Goal: Task Accomplishment & Management: Use online tool/utility

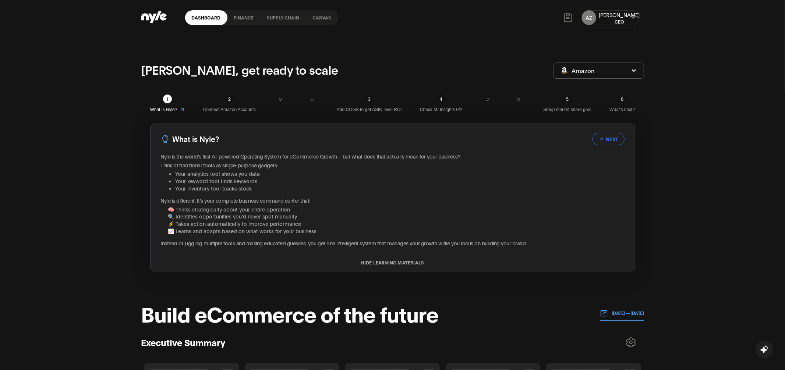
click at [327, 18] on link "Canvas" at bounding box center [322, 17] width 32 height 15
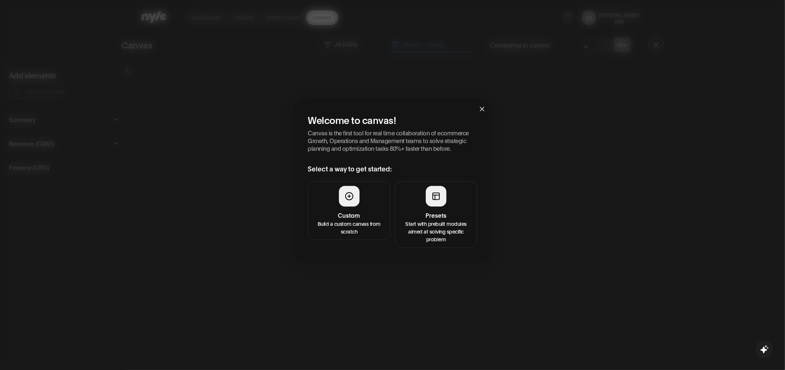
click at [419, 212] on h4 "Presets" at bounding box center [436, 215] width 73 height 9
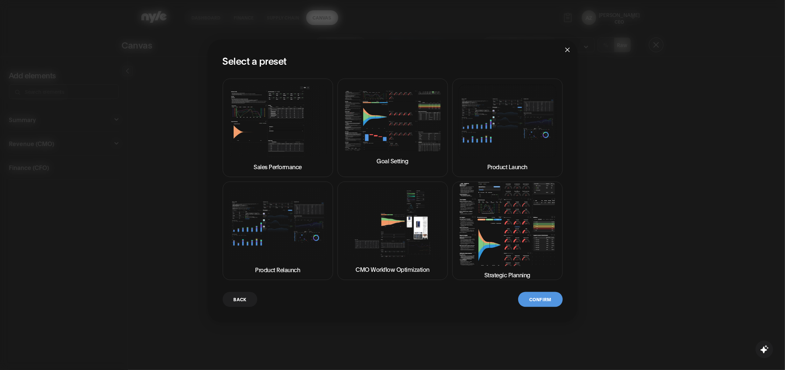
click at [394, 232] on img at bounding box center [393, 224] width 98 height 73
click at [512, 238] on img at bounding box center [508, 225] width 98 height 84
click at [534, 300] on button "Confirm" at bounding box center [540, 299] width 44 height 15
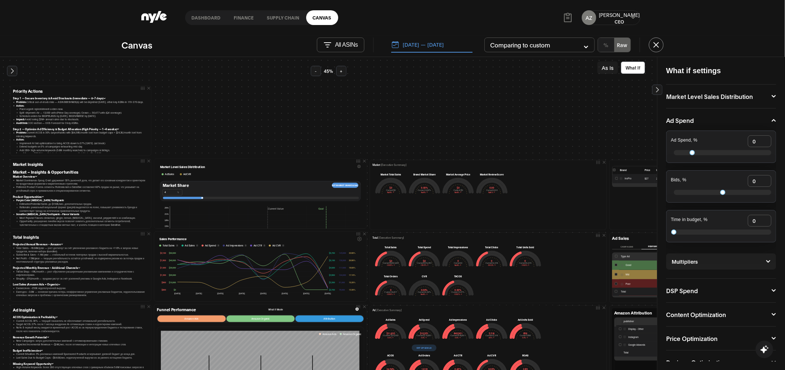
click at [424, 46] on button "[DATE] — [DATE]" at bounding box center [431, 44] width 81 height 15
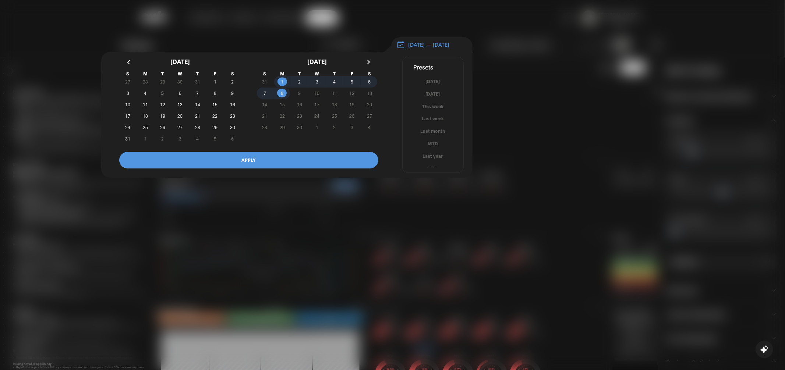
click at [127, 69] on button "button" at bounding box center [129, 62] width 13 height 13
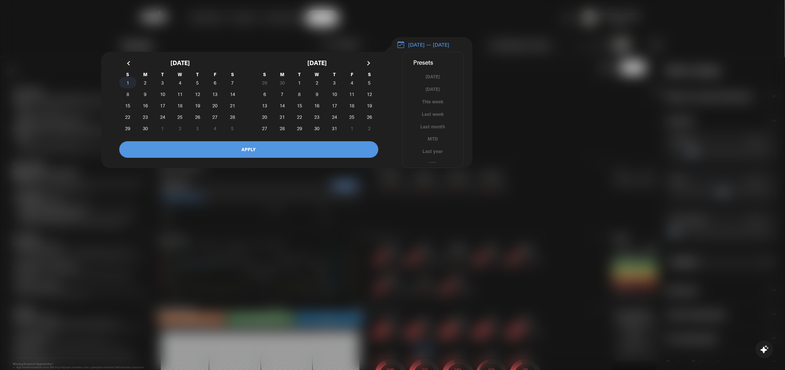
click at [128, 85] on span "1" at bounding box center [128, 82] width 3 height 13
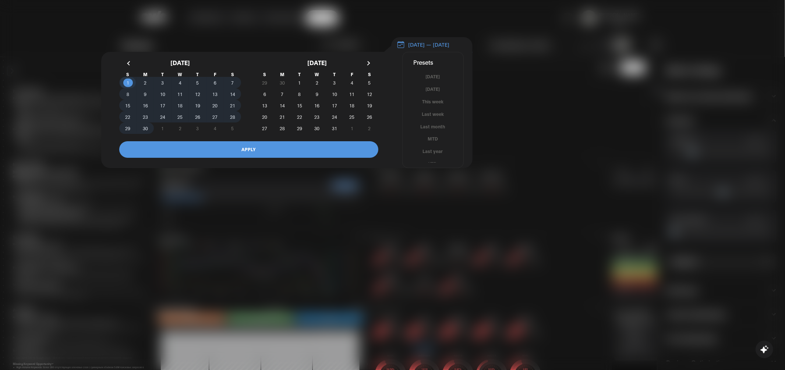
click at [147, 131] on span "30" at bounding box center [145, 128] width 5 height 13
click at [209, 153] on button "APPLY" at bounding box center [248, 149] width 259 height 17
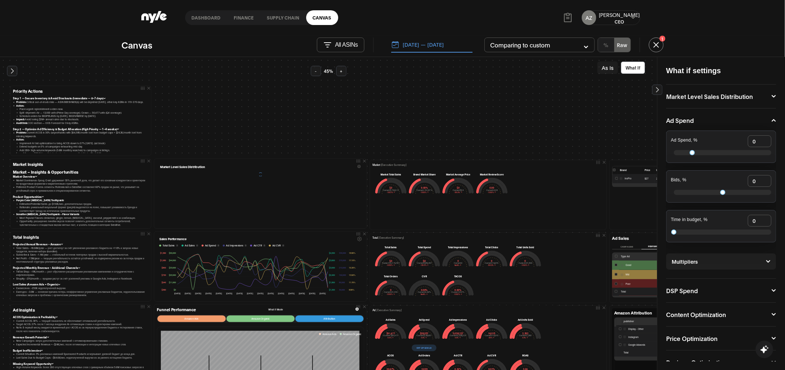
click at [607, 63] on button "As Is" at bounding box center [607, 67] width 21 height 13
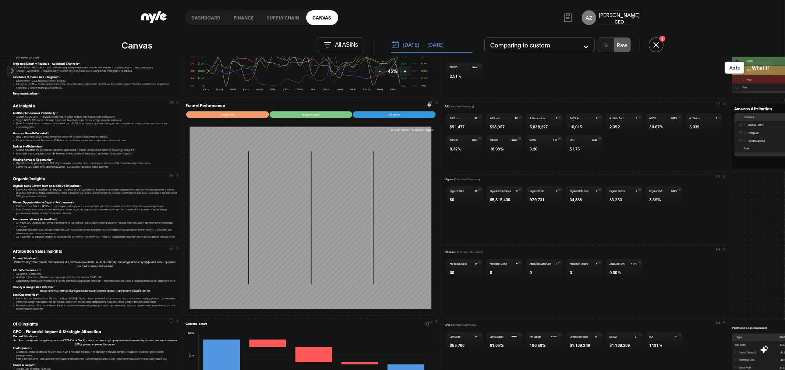
scroll to position [290, 0]
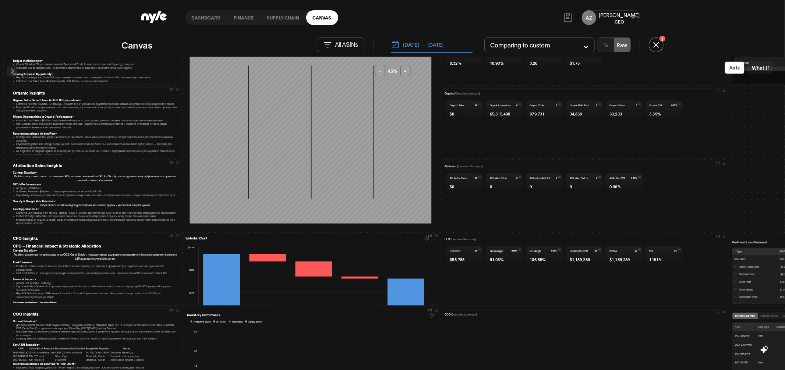
click at [416, 47] on button "[DATE] — [DATE]" at bounding box center [431, 44] width 81 height 15
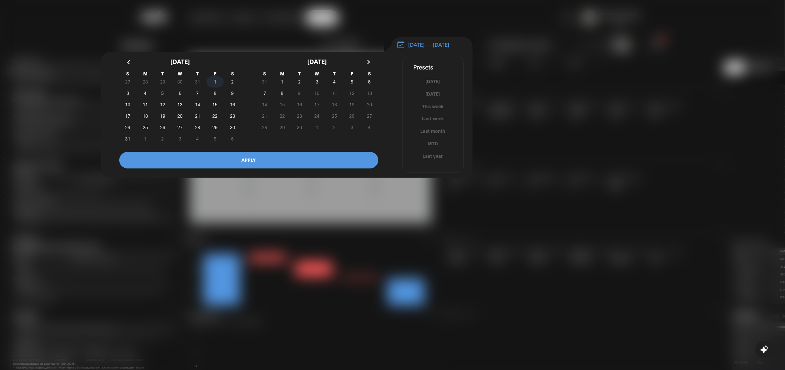
click at [212, 85] on span "1" at bounding box center [215, 82] width 17 height 8
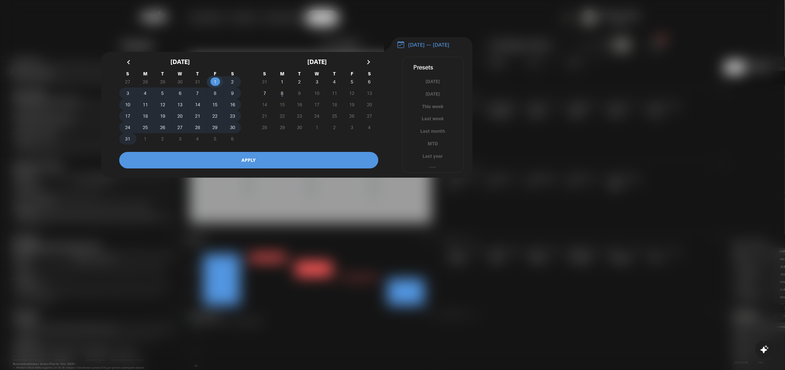
click at [127, 144] on span "31" at bounding box center [127, 138] width 5 height 13
click at [258, 165] on button "APPLY" at bounding box center [248, 160] width 259 height 17
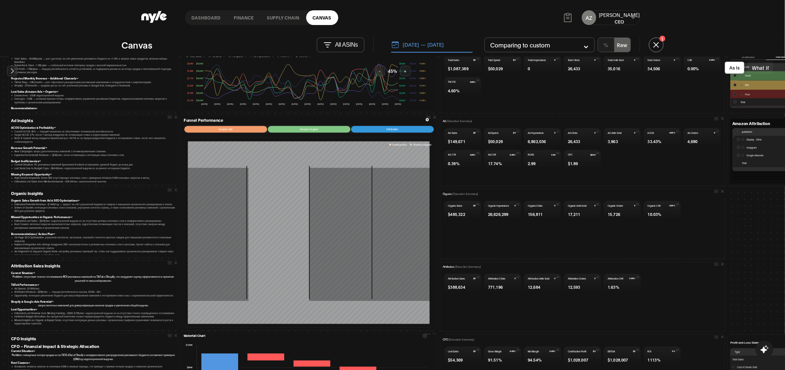
scroll to position [191, 2]
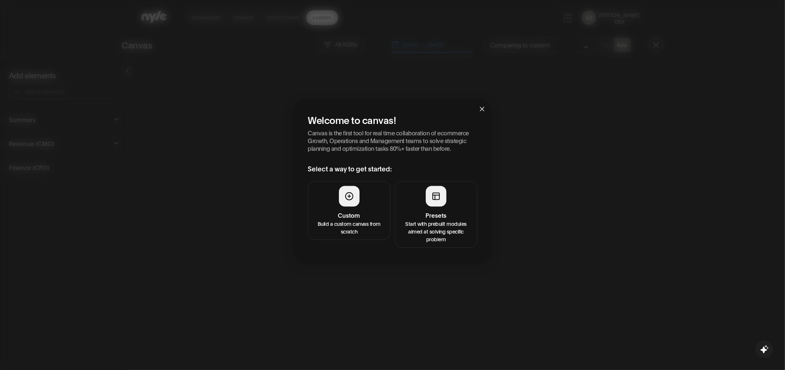
click at [430, 204] on div at bounding box center [436, 196] width 21 height 21
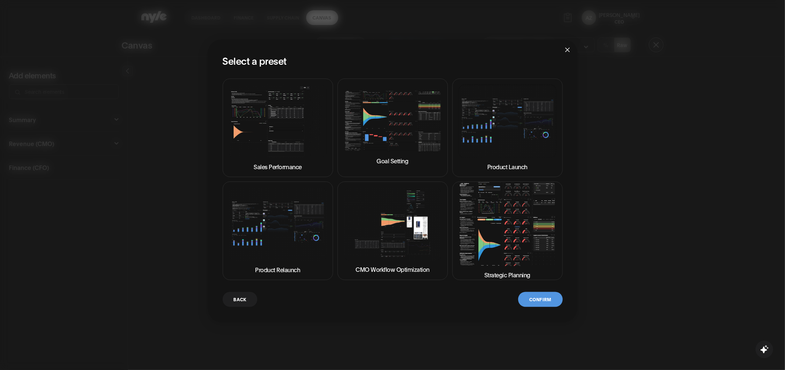
click at [490, 245] on img at bounding box center [508, 225] width 98 height 84
click at [536, 300] on button "Confirm" at bounding box center [540, 299] width 44 height 15
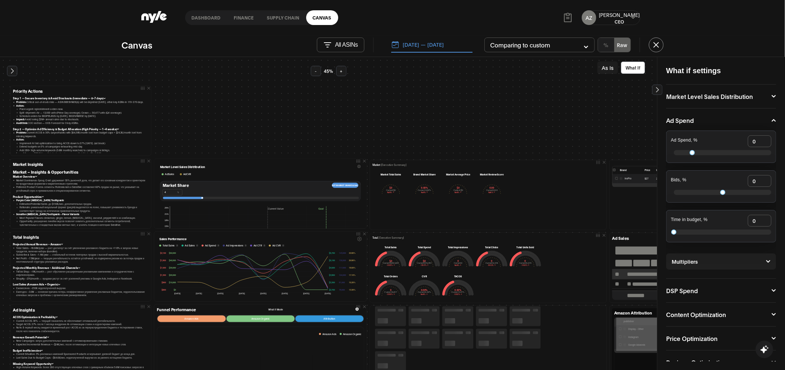
scroll to position [88, 0]
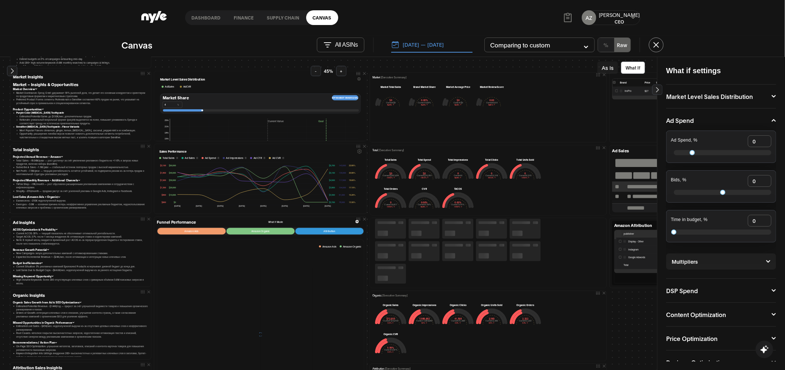
click at [421, 43] on button "[DATE] — [DATE]" at bounding box center [431, 44] width 81 height 15
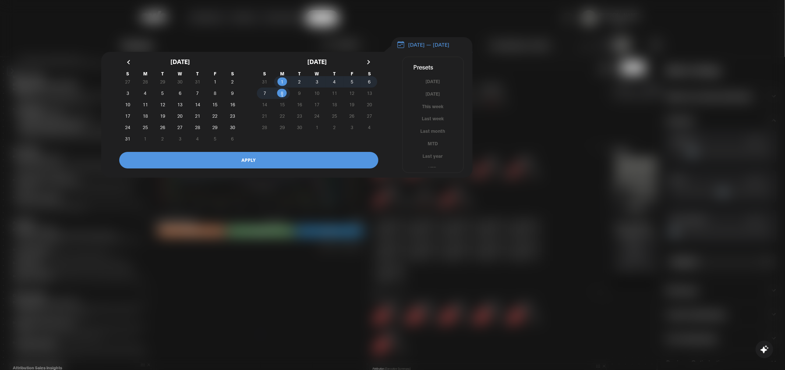
click at [132, 63] on button "button" at bounding box center [129, 62] width 13 height 13
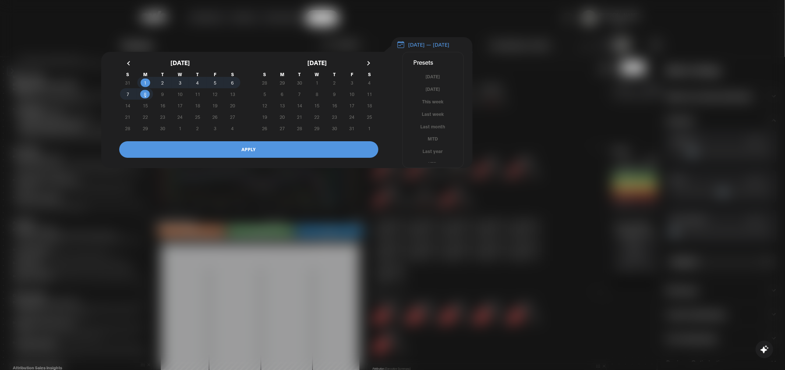
click at [131, 63] on button "button" at bounding box center [129, 63] width 13 height 13
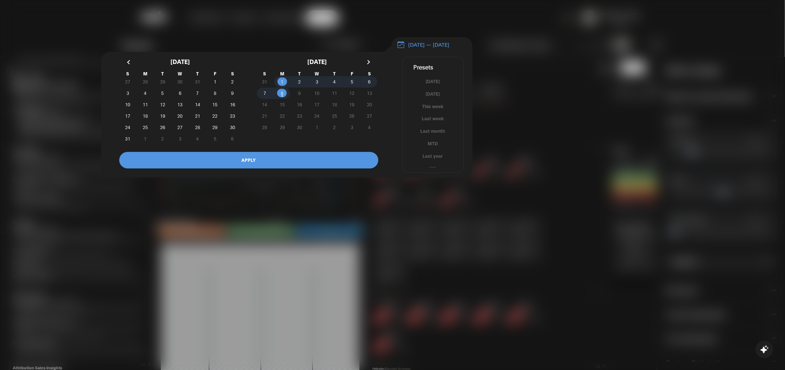
click at [131, 64] on button "button" at bounding box center [129, 62] width 13 height 13
click at [130, 64] on button "button" at bounding box center [129, 62] width 13 height 13
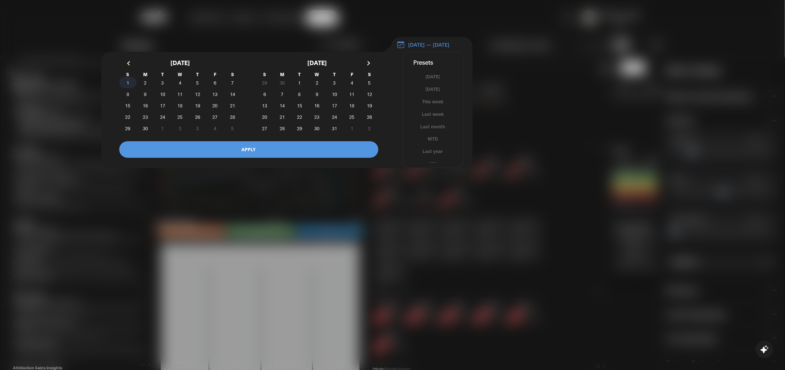
click at [128, 85] on span "1" at bounding box center [128, 82] width 3 height 13
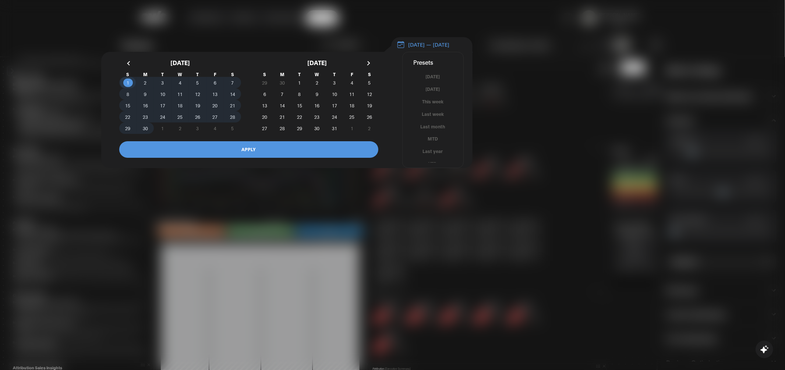
click at [147, 132] on span "30" at bounding box center [145, 128] width 5 height 13
click at [227, 151] on button "APPLY" at bounding box center [248, 149] width 259 height 17
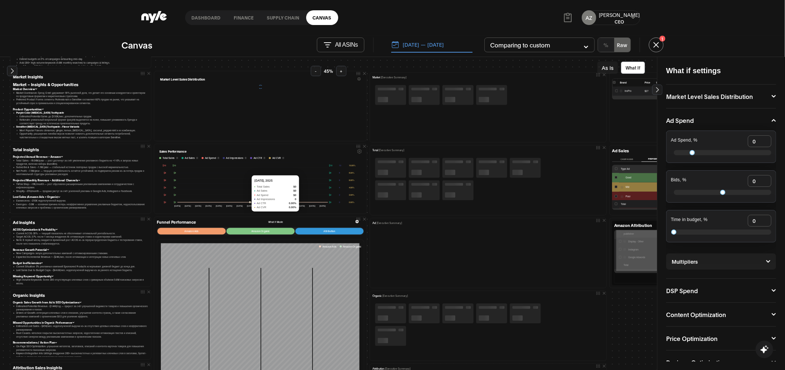
scroll to position [0, 0]
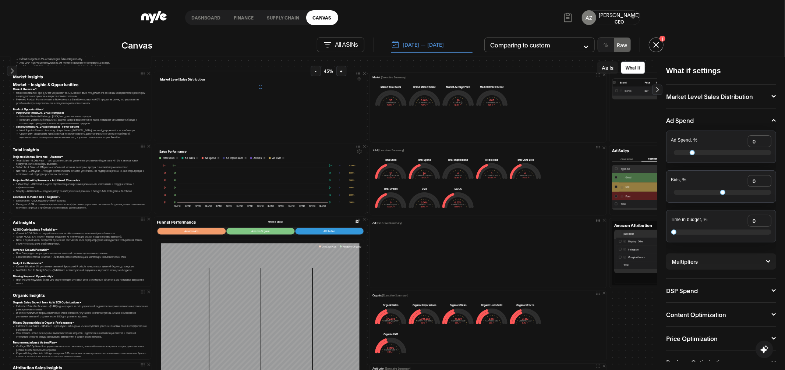
click at [609, 68] on button "As Is" at bounding box center [607, 67] width 21 height 13
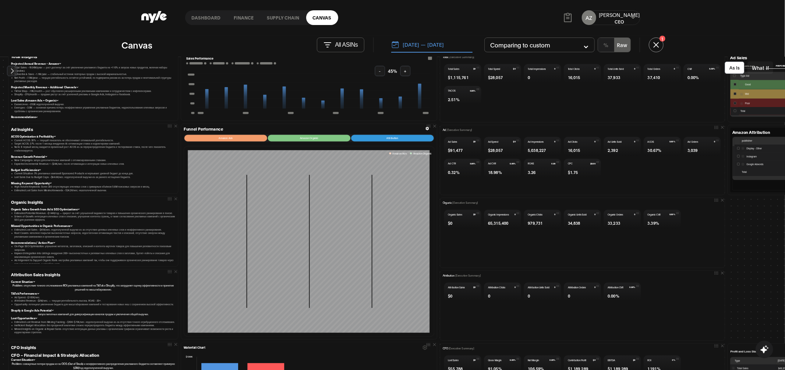
scroll to position [179, 2]
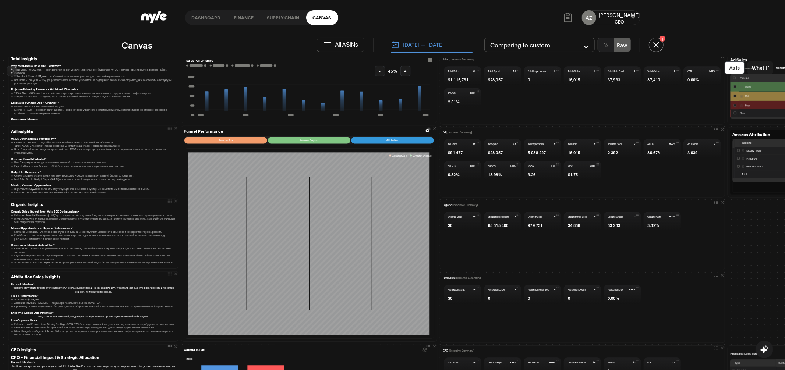
click at [421, 45] on button "[DATE] — [DATE]" at bounding box center [431, 44] width 81 height 15
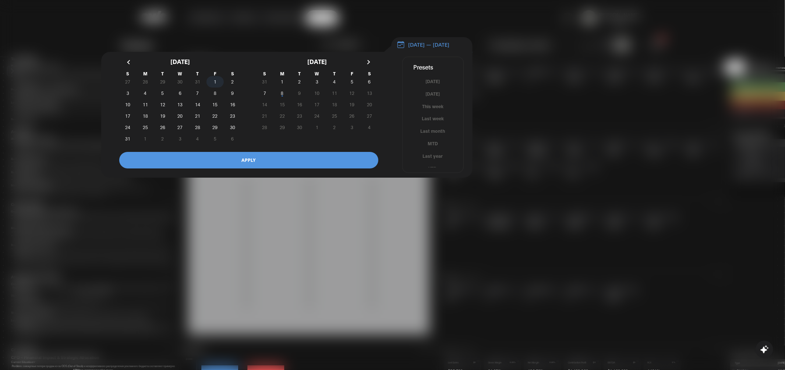
click at [215, 87] on span "1" at bounding box center [215, 81] width 3 height 13
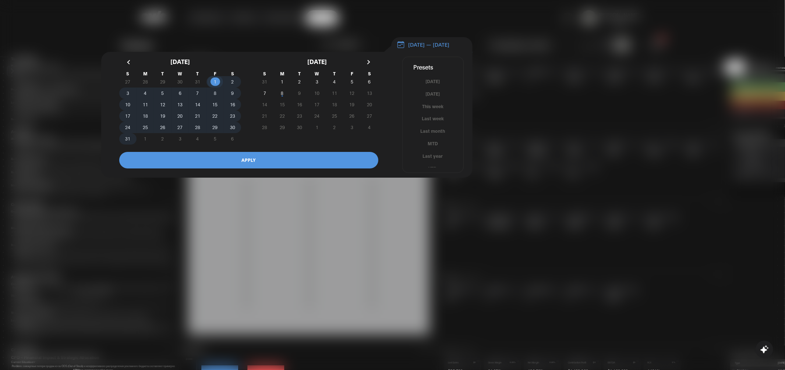
click at [128, 145] on span "31" at bounding box center [127, 138] width 5 height 13
click at [213, 165] on button "APPLY" at bounding box center [248, 160] width 259 height 17
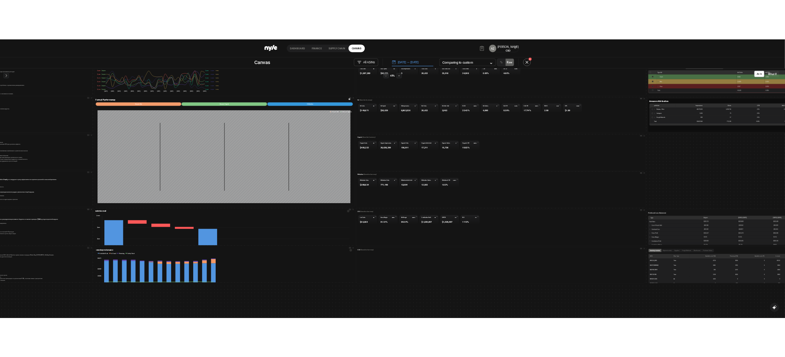
scroll to position [192, 168]
